Goal: Transaction & Acquisition: Purchase product/service

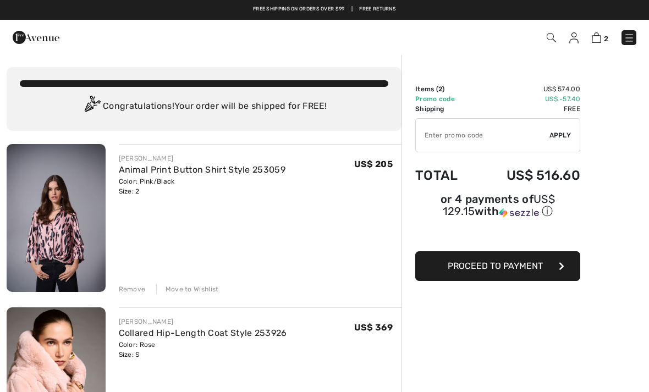
click at [526, 268] on span "Proceed to Payment" at bounding box center [495, 266] width 95 height 10
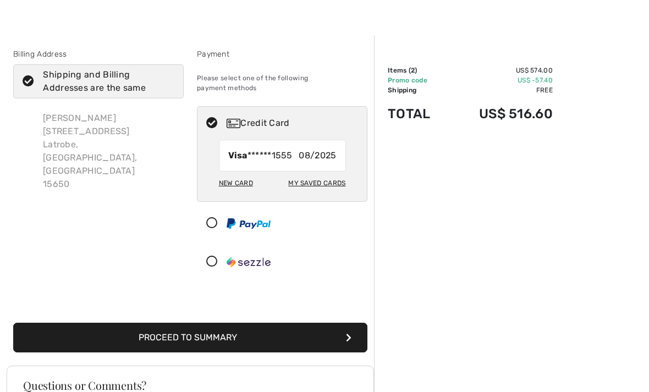
scroll to position [15, 0]
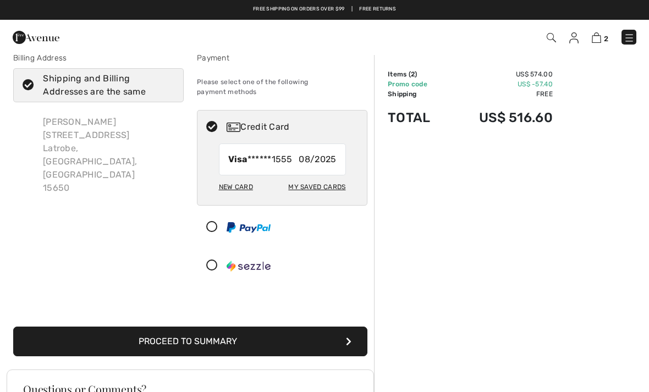
click at [353, 329] on button "Proceed to Summary" at bounding box center [190, 342] width 354 height 30
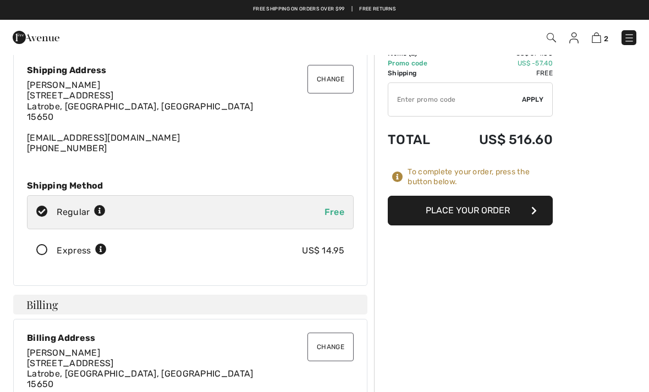
scroll to position [25, 0]
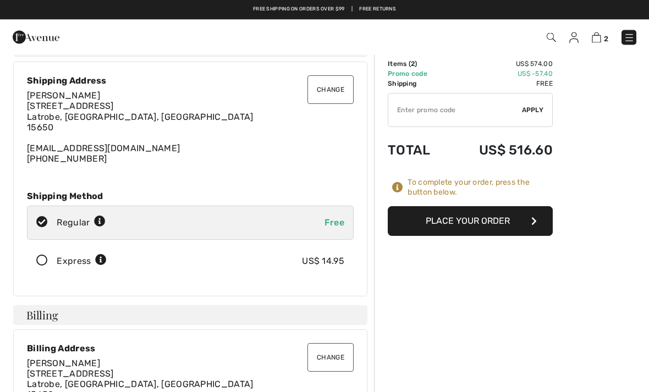
click at [40, 35] on img at bounding box center [36, 37] width 47 height 22
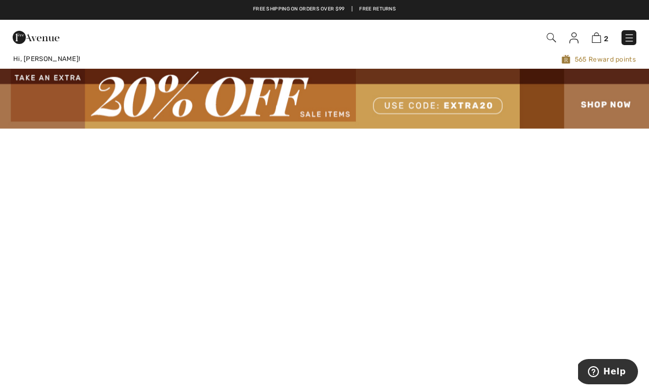
click at [617, 109] on img at bounding box center [324, 98] width 649 height 59
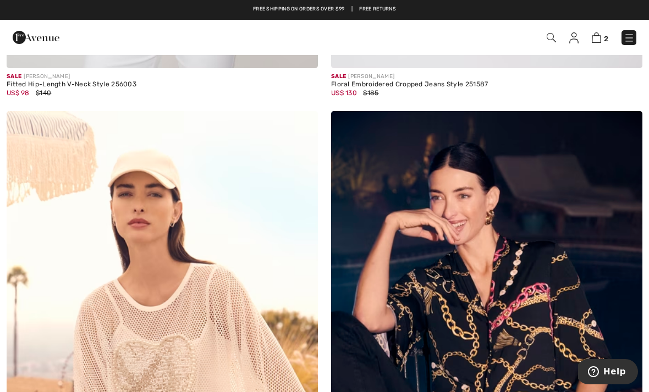
scroll to position [2172, 0]
